Goal: Task Accomplishment & Management: Use online tool/utility

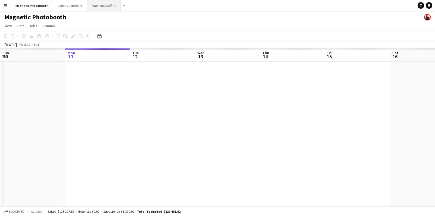
click at [106, 2] on button "Magnetic Staffing Close" at bounding box center [103, 5] width 33 height 11
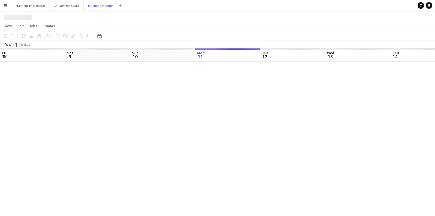
scroll to position [0, 130]
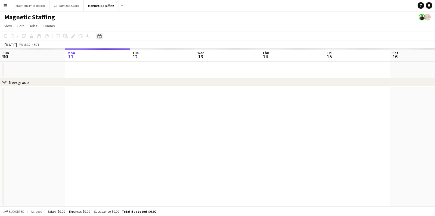
click at [96, 35] on div "Date picker" at bounding box center [99, 36] width 7 height 7
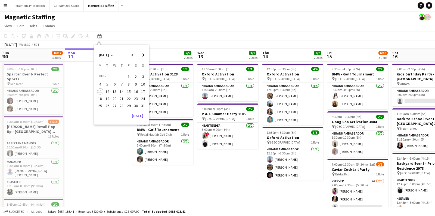
click at [145, 99] on span "24" at bounding box center [143, 98] width 7 height 7
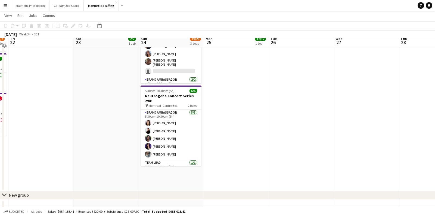
scroll to position [122, 0]
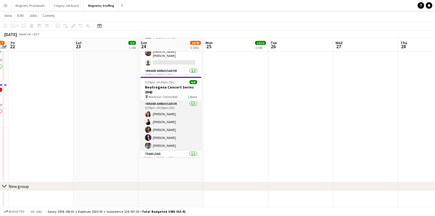
click at [159, 132] on app-card-role "Brand Ambassador [DATE] 5:30pm-10:30pm (5h) [PERSON_NAME] [PERSON_NAME] [PERSON…" at bounding box center [171, 126] width 61 height 50
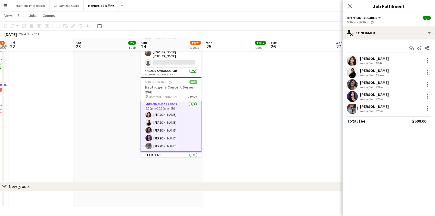
click at [388, 57] on div "Sharon Azarine Not rated 18.4km" at bounding box center [389, 60] width 93 height 11
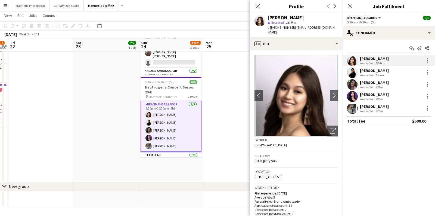
drag, startPoint x: 305, startPoint y: 17, endPoint x: 268, endPoint y: 19, distance: 36.8
click at [268, 19] on div "[PERSON_NAME]" at bounding box center [303, 17] width 71 height 5
copy div "[PERSON_NAME]"
click at [335, 128] on icon "Open photos pop-in" at bounding box center [333, 131] width 6 height 6
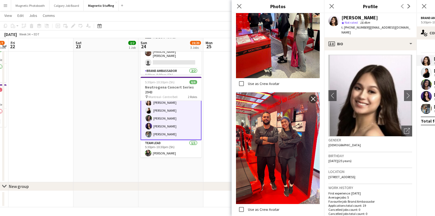
scroll to position [13, 0]
click at [167, 128] on app-card-role "Brand Ambassador 5/5 5:30pm-10:30pm (5h) Sharon Azarine Sarah Amoura Emna Touil…" at bounding box center [171, 113] width 61 height 51
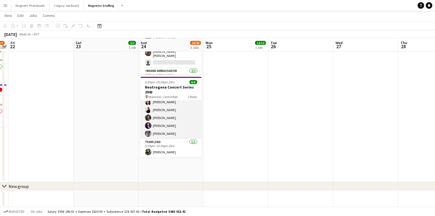
scroll to position [12, 0]
click at [168, 119] on app-card-role "Brand Ambassador 5/5 5:30pm-10:30pm (5h) Sharon Azarine Sarah Amoura Emna Touil…" at bounding box center [171, 114] width 61 height 50
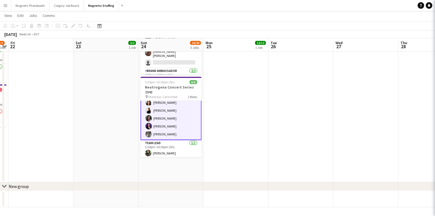
scroll to position [13, 0]
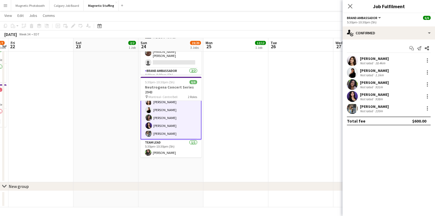
click at [376, 92] on div "[PERSON_NAME]" at bounding box center [374, 94] width 29 height 5
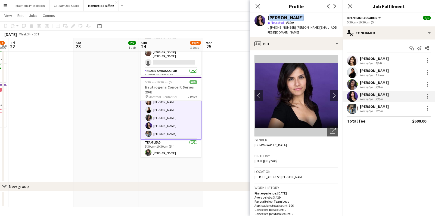
drag, startPoint x: 295, startPoint y: 18, endPoint x: 269, endPoint y: 19, distance: 25.9
click at [269, 19] on div "[PERSON_NAME]" at bounding box center [303, 17] width 71 height 5
copy div "[PERSON_NAME]"
click at [332, 128] on icon "Open photos pop-in" at bounding box center [333, 131] width 6 height 6
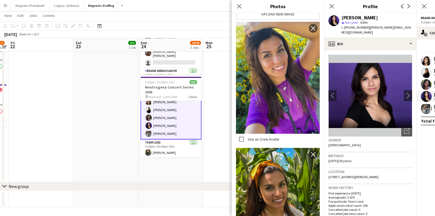
scroll to position [66, 0]
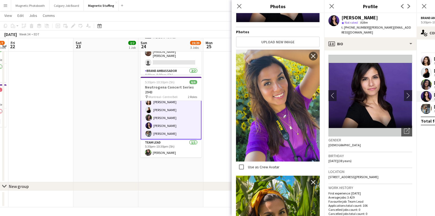
click at [172, 128] on app-card-role "Brand Ambassador 5/5 5:30pm-10:30pm (5h) Sharon Azarine Sarah Amoura Emna Touil…" at bounding box center [171, 113] width 61 height 51
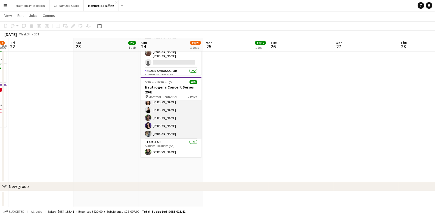
click at [169, 128] on app-card-role "Brand Ambassador 5/5 5:30pm-10:30pm (5h) Sharon Azarine Sarah Amoura Emna Touil…" at bounding box center [171, 114] width 61 height 50
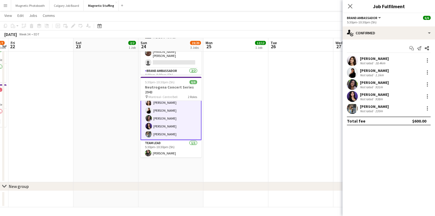
scroll to position [13, 0]
click at [367, 104] on div "[PERSON_NAME]" at bounding box center [374, 106] width 29 height 5
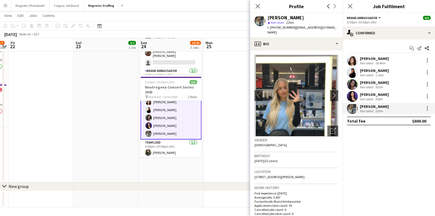
drag, startPoint x: 298, startPoint y: 16, endPoint x: 268, endPoint y: 19, distance: 30.1
click at [268, 19] on div "[PERSON_NAME]" at bounding box center [303, 17] width 71 height 5
copy div "[PERSON_NAME]"
click at [333, 128] on icon "Open photos pop-in" at bounding box center [333, 131] width 6 height 6
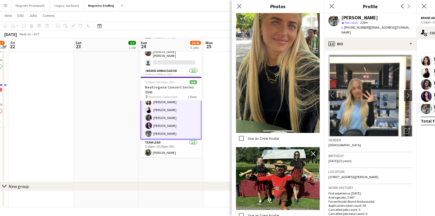
scroll to position [226, 0]
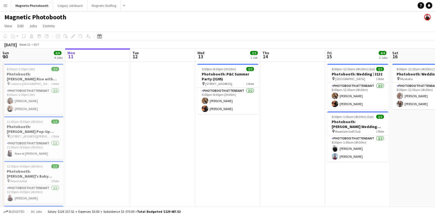
click at [100, 36] on icon at bounding box center [100, 37] width 2 height 2
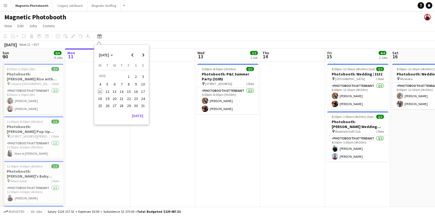
click at [143, 97] on span "24" at bounding box center [143, 98] width 7 height 7
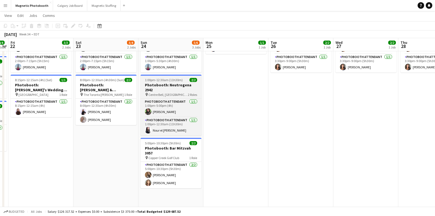
scroll to position [51, 0]
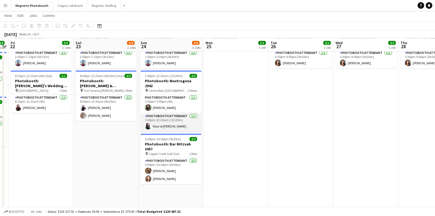
click at [162, 122] on app-card-role "Photobooth Attendant [DATE] 1:00pm-12:30am (11h30m) Nour el [PERSON_NAME]" at bounding box center [171, 122] width 61 height 19
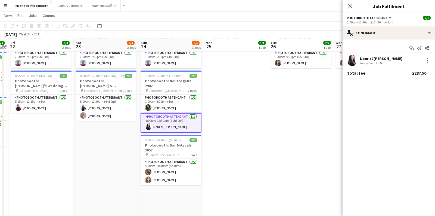
click at [381, 58] on div "Nour el [PERSON_NAME]" at bounding box center [381, 58] width 42 height 5
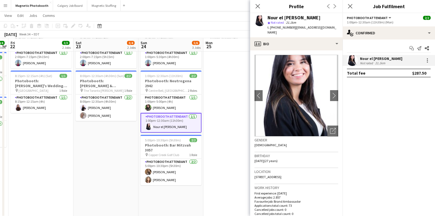
drag, startPoint x: 317, startPoint y: 17, endPoint x: 268, endPoint y: 19, distance: 48.5
click at [268, 19] on div "Nour el [PERSON_NAME]" at bounding box center [303, 17] width 71 height 5
copy div "Nour el [PERSON_NAME]"
click at [335, 128] on icon "Open photos pop-in" at bounding box center [333, 131] width 6 height 6
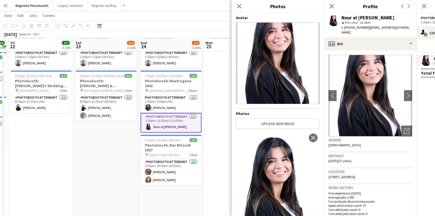
scroll to position [52, 0]
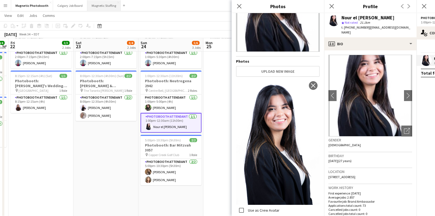
click at [108, 3] on button "Magnetic Staffing Close" at bounding box center [103, 5] width 33 height 11
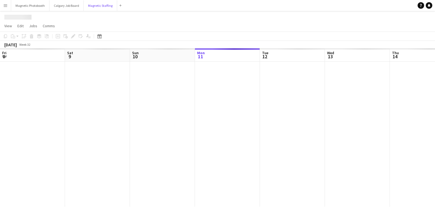
scroll to position [0, 130]
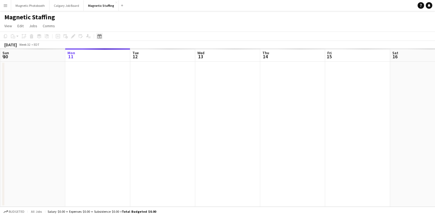
click at [100, 33] on div "Date picker" at bounding box center [99, 36] width 7 height 7
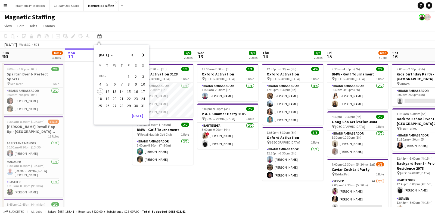
click at [144, 100] on span "24" at bounding box center [143, 98] width 7 height 7
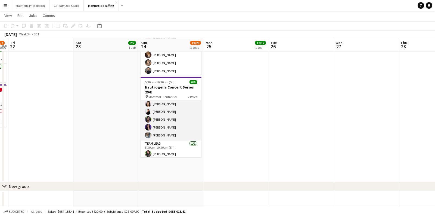
scroll to position [12, 0]
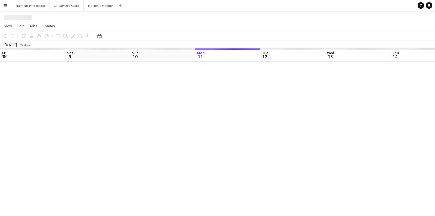
scroll to position [0, 130]
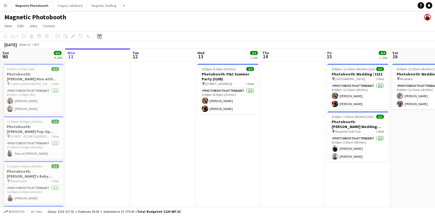
click at [100, 38] on icon "Date picker" at bounding box center [99, 36] width 4 height 4
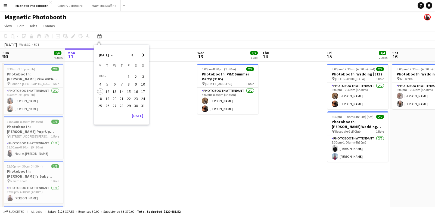
click at [145, 95] on span "24" at bounding box center [143, 98] width 7 height 7
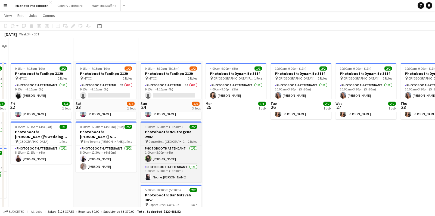
scroll to position [60, 0]
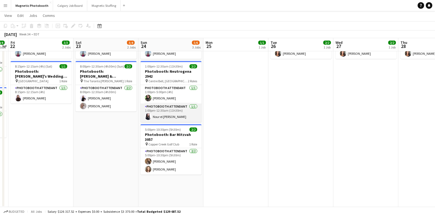
click at [170, 113] on app-card-role "Photobooth Attendant 1/1 1:00pm-12:30am (11h30m) Nour el houda Grissen" at bounding box center [171, 112] width 61 height 19
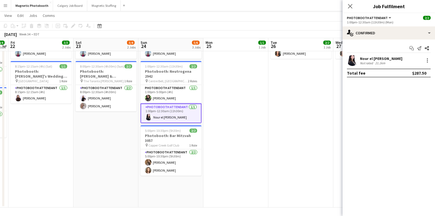
click at [385, 58] on div "Nour el [PERSON_NAME]" at bounding box center [381, 58] width 42 height 5
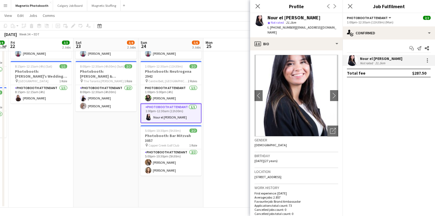
drag, startPoint x: 317, startPoint y: 18, endPoint x: 269, endPoint y: 19, distance: 47.9
click at [269, 19] on div "Nour el [PERSON_NAME]" at bounding box center [303, 17] width 71 height 5
copy div "Nour el [PERSON_NAME]"
click at [109, 3] on button "Magnetic Staffing Close" at bounding box center [103, 5] width 33 height 11
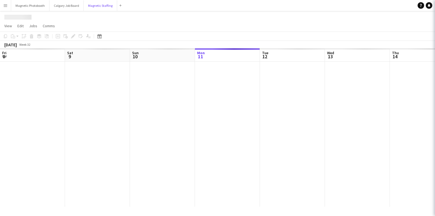
scroll to position [0, 130]
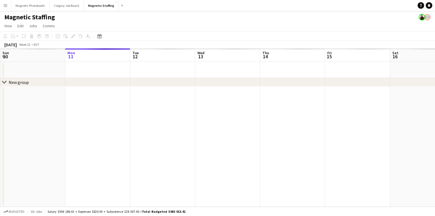
click at [98, 40] on app-toolbar "Copy Paste Paste Command V Paste with crew Command Shift V Paste linked Job Del…" at bounding box center [217, 36] width 435 height 9
click at [100, 37] on icon "Date picker" at bounding box center [99, 36] width 4 height 4
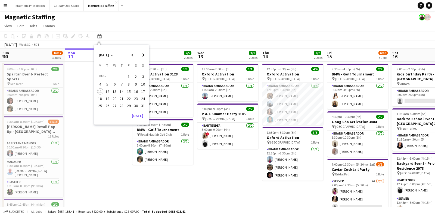
click at [141, 96] on span "24" at bounding box center [143, 98] width 7 height 7
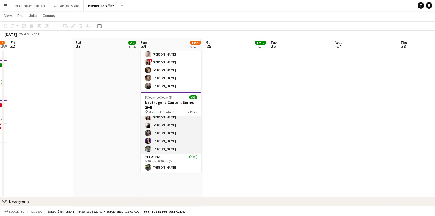
scroll to position [0, 0]
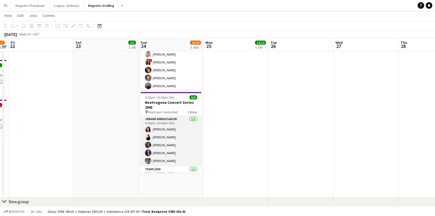
click at [164, 150] on app-card-role "Brand Ambassador 5/5 5:30pm-10:30pm (5h) Sharon Azarine Sarah Amoura Emna Touil…" at bounding box center [171, 141] width 61 height 50
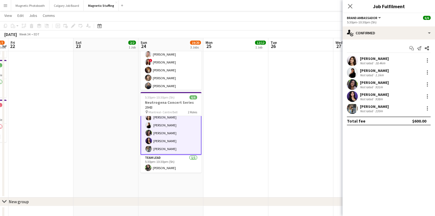
scroll to position [122, 0]
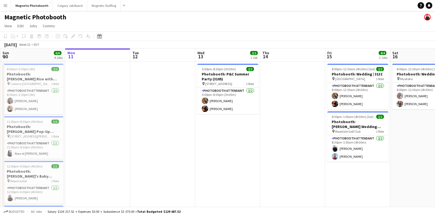
click at [102, 36] on div "Date picker" at bounding box center [99, 36] width 7 height 7
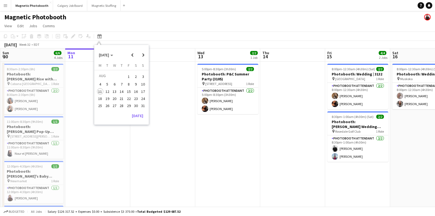
click at [108, 98] on span "19" at bounding box center [107, 98] width 7 height 7
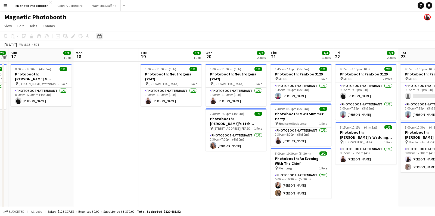
click at [102, 36] on div "Date picker" at bounding box center [99, 36] width 7 height 7
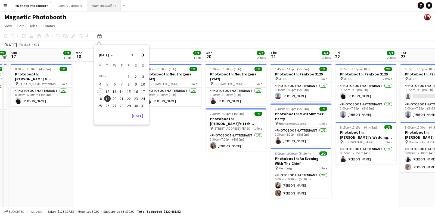
click at [97, 3] on button "Magnetic Staffing Close" at bounding box center [103, 5] width 33 height 11
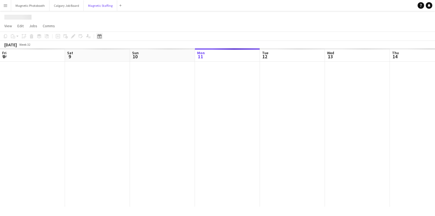
scroll to position [0, 130]
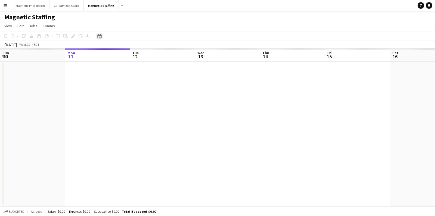
click at [98, 36] on icon "Date picker" at bounding box center [99, 36] width 4 height 4
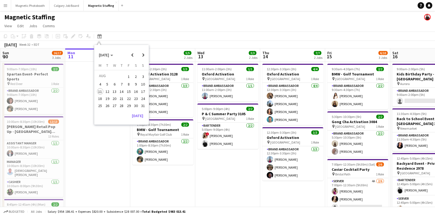
click at [109, 97] on span "19" at bounding box center [107, 98] width 7 height 7
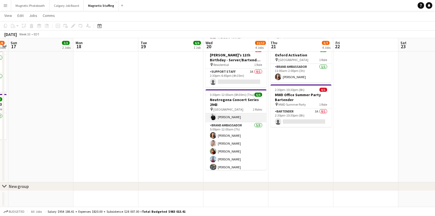
scroll to position [12, 0]
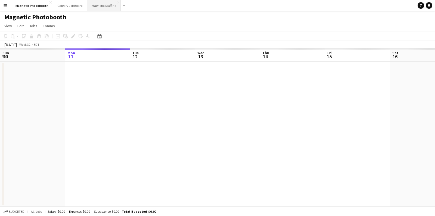
click at [102, 7] on button "Magnetic Staffing Close" at bounding box center [103, 5] width 33 height 11
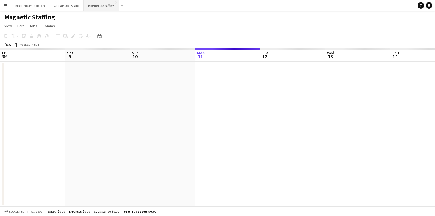
scroll to position [0, 130]
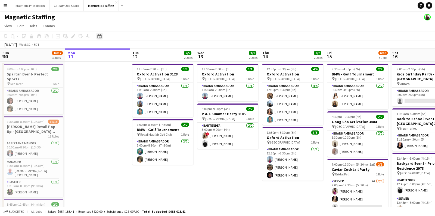
click at [101, 38] on icon "Date picker" at bounding box center [99, 36] width 4 height 4
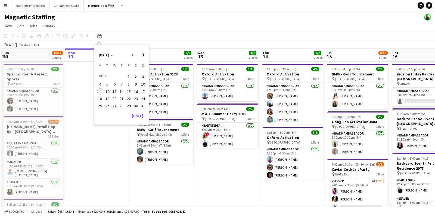
click at [109, 99] on span "19" at bounding box center [107, 98] width 7 height 7
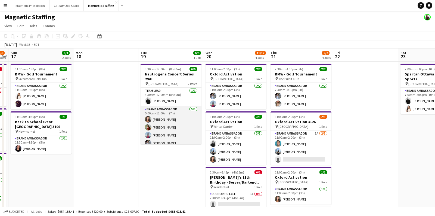
click at [178, 117] on app-card-role "Brand Ambassador [DATE] 5:00pm-12:00am (7h) [PERSON_NAME] [PERSON_NAME] [PERSON…" at bounding box center [171, 131] width 61 height 50
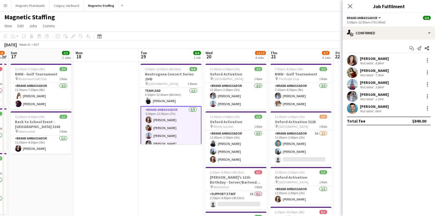
drag, startPoint x: 384, startPoint y: 57, endPoint x: 361, endPoint y: 58, distance: 22.9
click at [361, 58] on div "[PERSON_NAME] Not rated 8.8km" at bounding box center [389, 60] width 93 height 11
copy div "[PERSON_NAME]"
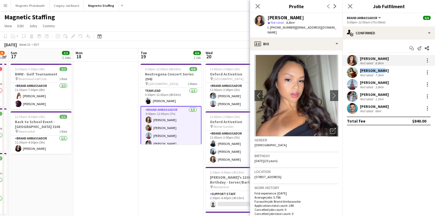
drag, startPoint x: 385, startPoint y: 71, endPoint x: 353, endPoint y: 71, distance: 32.1
click at [353, 71] on div "[PERSON_NAME] Not rated 7.3km" at bounding box center [389, 72] width 93 height 11
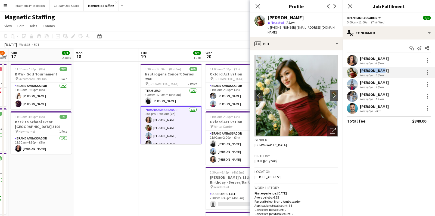
copy div "[PERSON_NAME]"
drag, startPoint x: 388, startPoint y: 82, endPoint x: 361, endPoint y: 82, distance: 27.5
click at [361, 82] on div "[PERSON_NAME] Not rated 3.8km" at bounding box center [389, 84] width 93 height 11
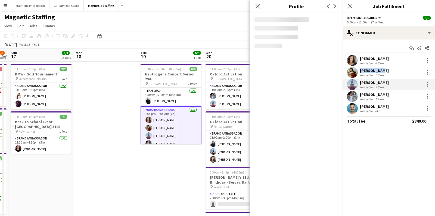
copy div "[PERSON_NAME]"
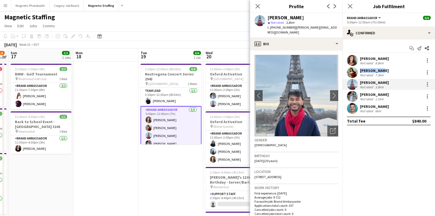
drag, startPoint x: 395, startPoint y: 94, endPoint x: 360, endPoint y: 94, distance: 35.4
click at [360, 94] on div "[PERSON_NAME] Not rated 1.1km" at bounding box center [389, 96] width 93 height 11
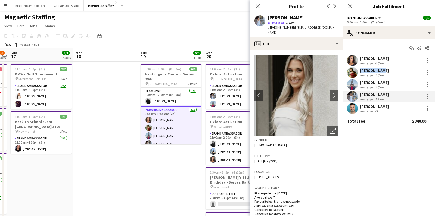
copy div "[PERSON_NAME]"
drag, startPoint x: 388, startPoint y: 106, endPoint x: 361, endPoint y: 106, distance: 27.2
click at [361, 106] on div "[PERSON_NAME] Not rated 6km" at bounding box center [389, 108] width 93 height 11
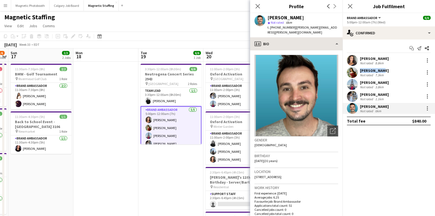
copy div "[PERSON_NAME]"
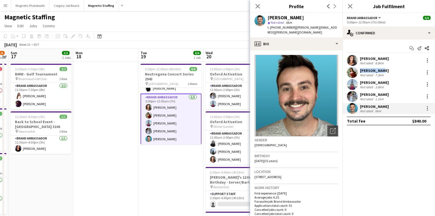
scroll to position [0, 0]
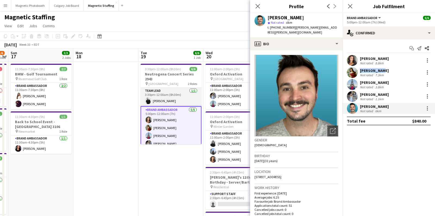
click at [168, 101] on app-card-role "Team Lead [DATE] 3:30pm-12:00am (8h30m) [PERSON_NAME]" at bounding box center [171, 97] width 61 height 19
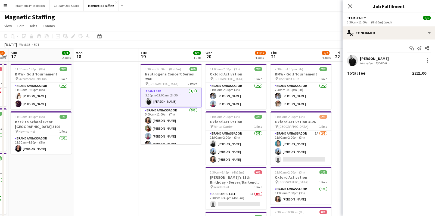
drag, startPoint x: 391, startPoint y: 58, endPoint x: 360, endPoint y: 59, distance: 31.3
click at [360, 59] on div "[PERSON_NAME] Not rated 15007.8km" at bounding box center [389, 60] width 93 height 11
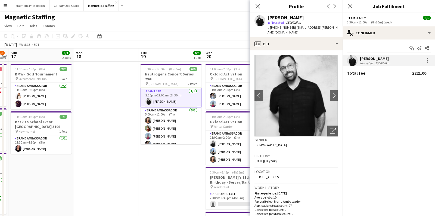
copy div "[PERSON_NAME]"
click at [162, 173] on app-date-cell "3:30pm-12:00am (8h30m) (Wed) 6/6 Neutrogena Concert Series 2943 pin Scotiabank …" at bounding box center [171, 183] width 65 height 243
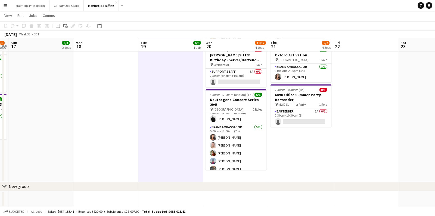
scroll to position [12, 0]
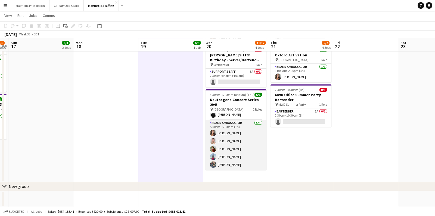
click at [221, 143] on app-card-role "Brand Ambassador [DATE] 5:00pm-12:00am (7h) [PERSON_NAME] [PERSON_NAME] [PERSON…" at bounding box center [236, 145] width 61 height 50
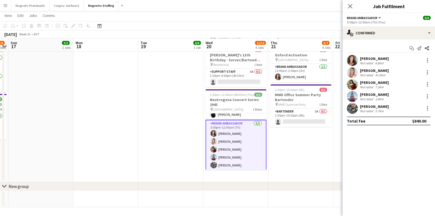
scroll to position [13, 0]
drag, startPoint x: 398, startPoint y: 70, endPoint x: 360, endPoint y: 70, distance: 37.8
click at [360, 70] on div "[PERSON_NAME] Not rated 41.6km" at bounding box center [389, 72] width 93 height 11
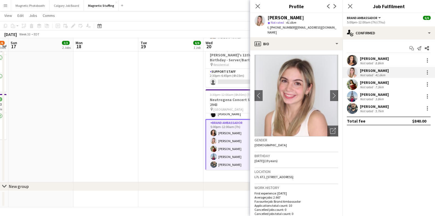
copy div "[PERSON_NAME]"
drag, startPoint x: 401, startPoint y: 106, endPoint x: 360, endPoint y: 106, distance: 41.6
click at [360, 106] on div "[PERSON_NAME] Not rated 5.7km" at bounding box center [389, 108] width 93 height 11
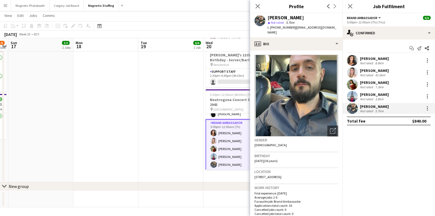
copy div "[PERSON_NAME]"
click at [41, 7] on button "Magnetic Photobooth Close" at bounding box center [30, 5] width 38 height 11
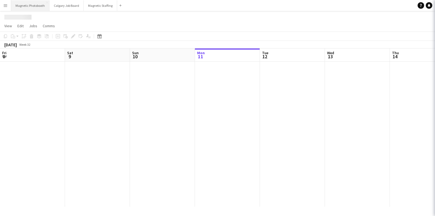
scroll to position [0, 130]
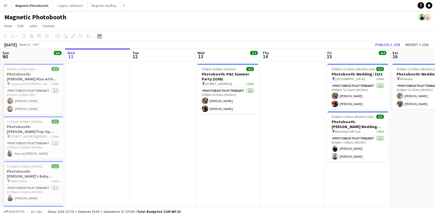
click at [102, 37] on div "Date picker" at bounding box center [99, 36] width 7 height 7
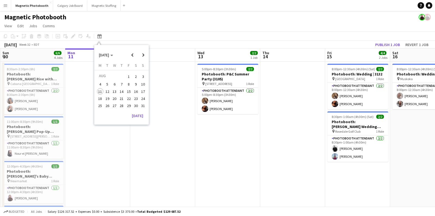
click at [107, 98] on span "19" at bounding box center [107, 98] width 7 height 7
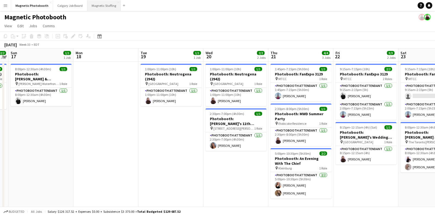
click at [105, 6] on button "Magnetic Staffing Close" at bounding box center [103, 5] width 33 height 11
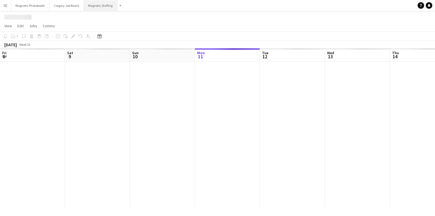
scroll to position [0, 130]
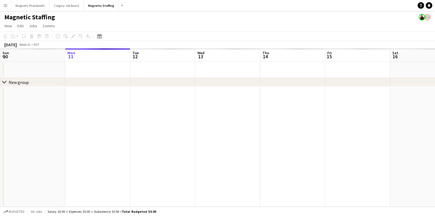
click at [101, 35] on icon "Date picker" at bounding box center [99, 36] width 4 height 4
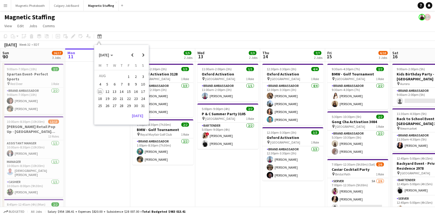
click at [105, 99] on span "19" at bounding box center [107, 98] width 7 height 7
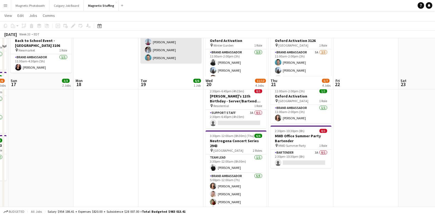
scroll to position [122, 0]
